Goal: Task Accomplishment & Management: Complete application form

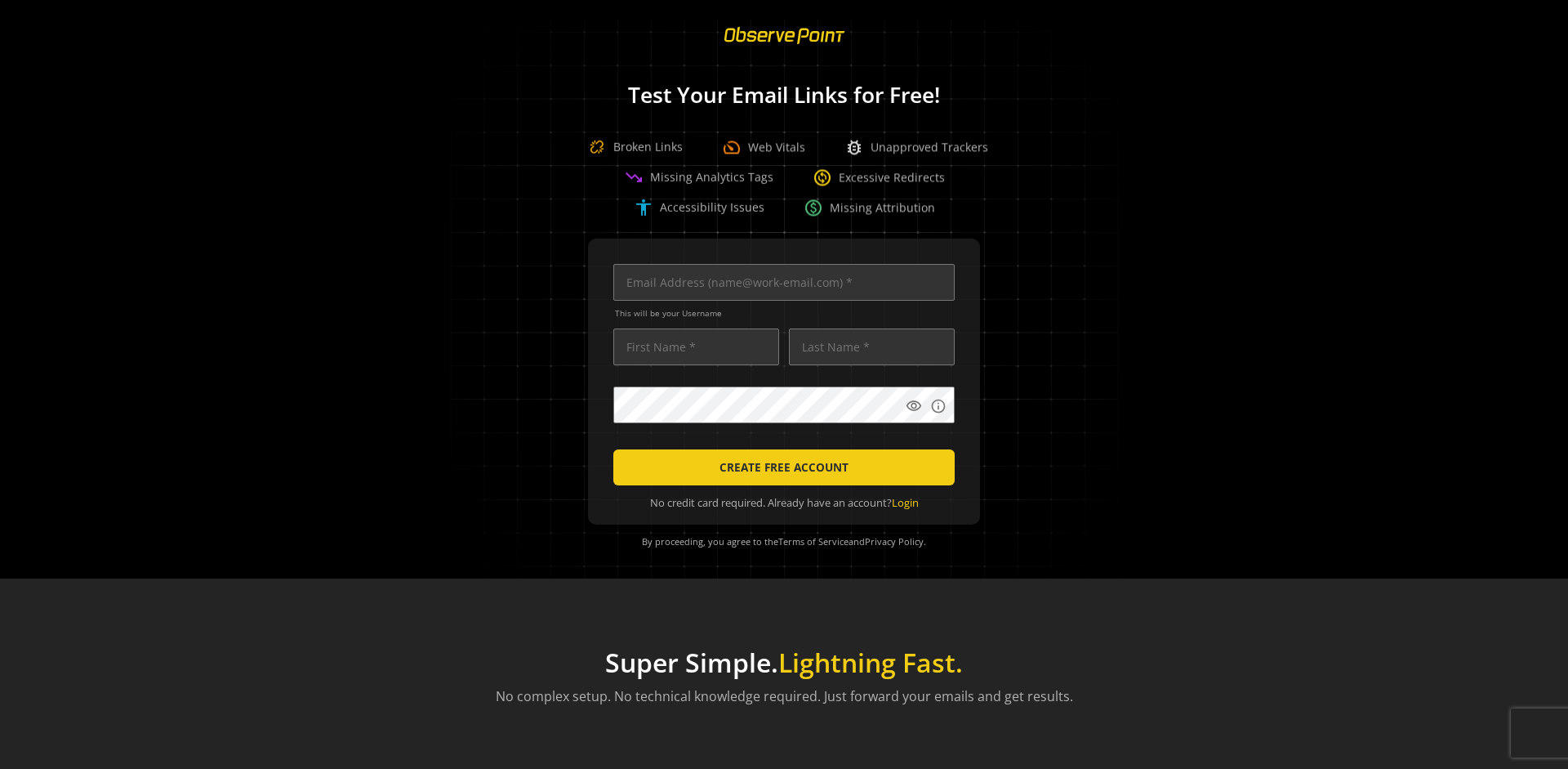
scroll to position [0, 5285]
click at [780, 282] on input "text" at bounding box center [784, 282] width 341 height 37
type input "qatest+01961150-c66e-70cb-b5f0-c15d2ee3146a-24597@observepoint.com"
click at [692, 347] on input "text" at bounding box center [697, 347] width 166 height 37
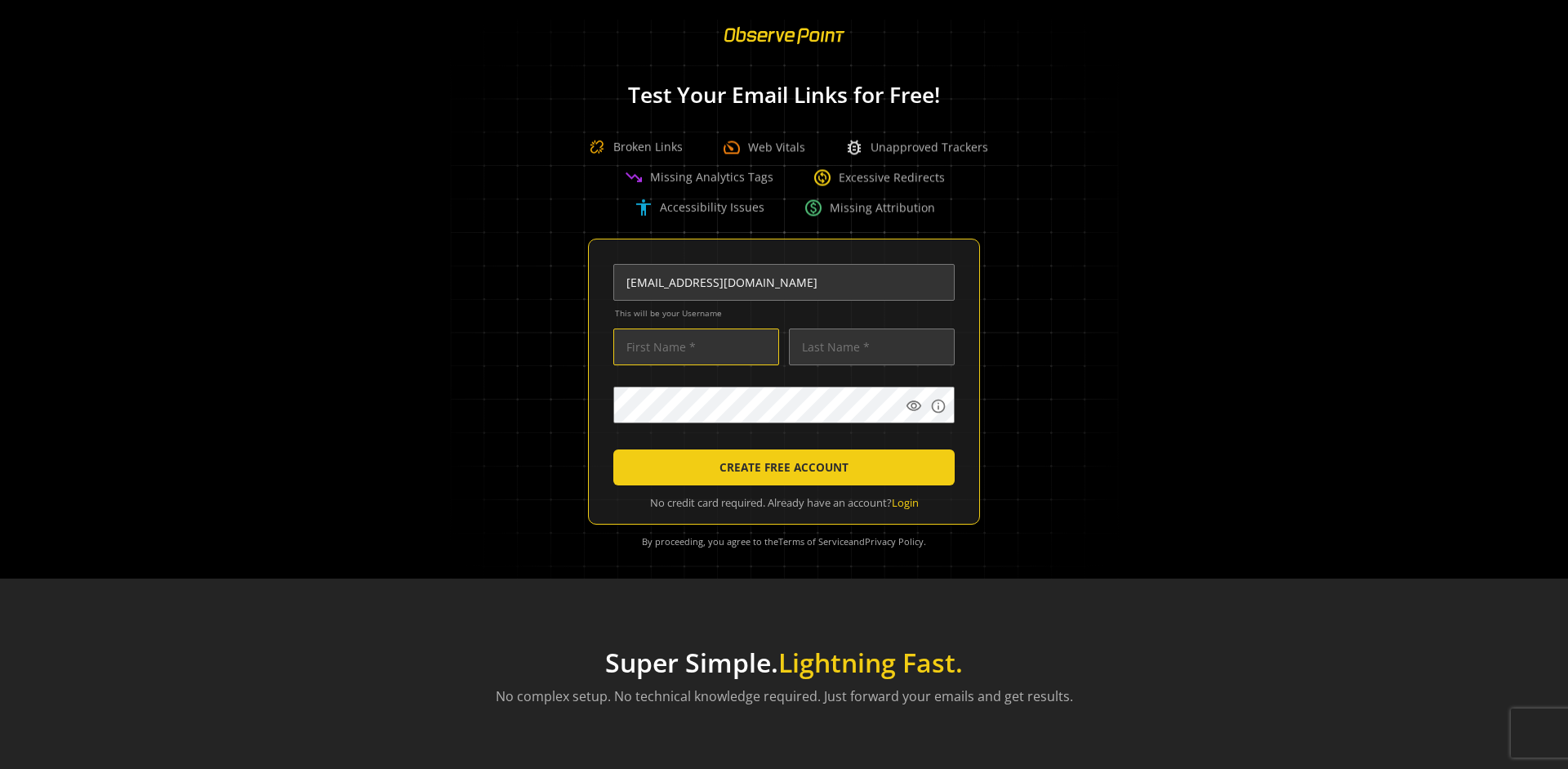
scroll to position [0, 0]
type input "Test"
click at [868, 347] on input "text" at bounding box center [872, 347] width 166 height 37
type input "Test"
